Goal: Communication & Community: Participate in discussion

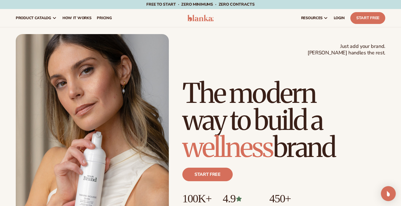
click at [395, 195] on div "Open Intercom Messenger" at bounding box center [388, 193] width 15 height 15
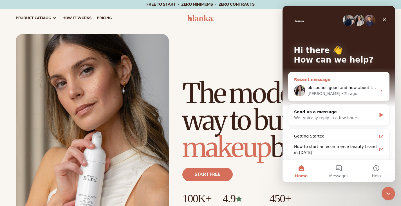
click at [351, 94] on div "Rochelle • 7h ago" at bounding box center [342, 94] width 69 height 6
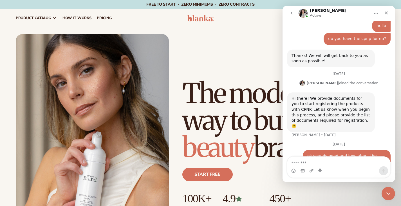
scroll to position [129, 0]
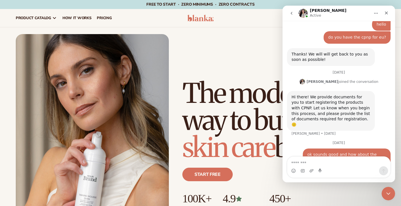
click at [330, 166] on textarea "Message…" at bounding box center [339, 162] width 103 height 10
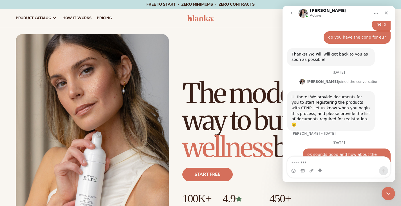
type textarea "*"
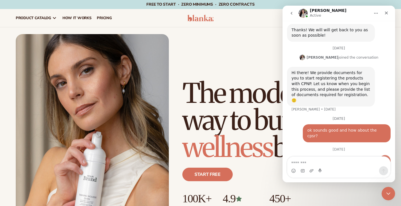
scroll to position [154, 0]
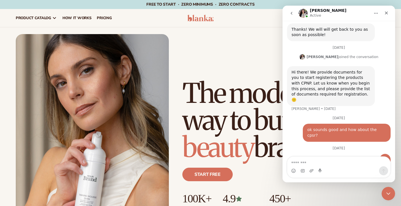
click at [259, 37] on div "Just add your brand. Blanka handles the rest. beauty,skin care,wellness,makeup …" at bounding box center [201, 130] width 370 height 193
